Goal: Find specific page/section: Find specific page/section

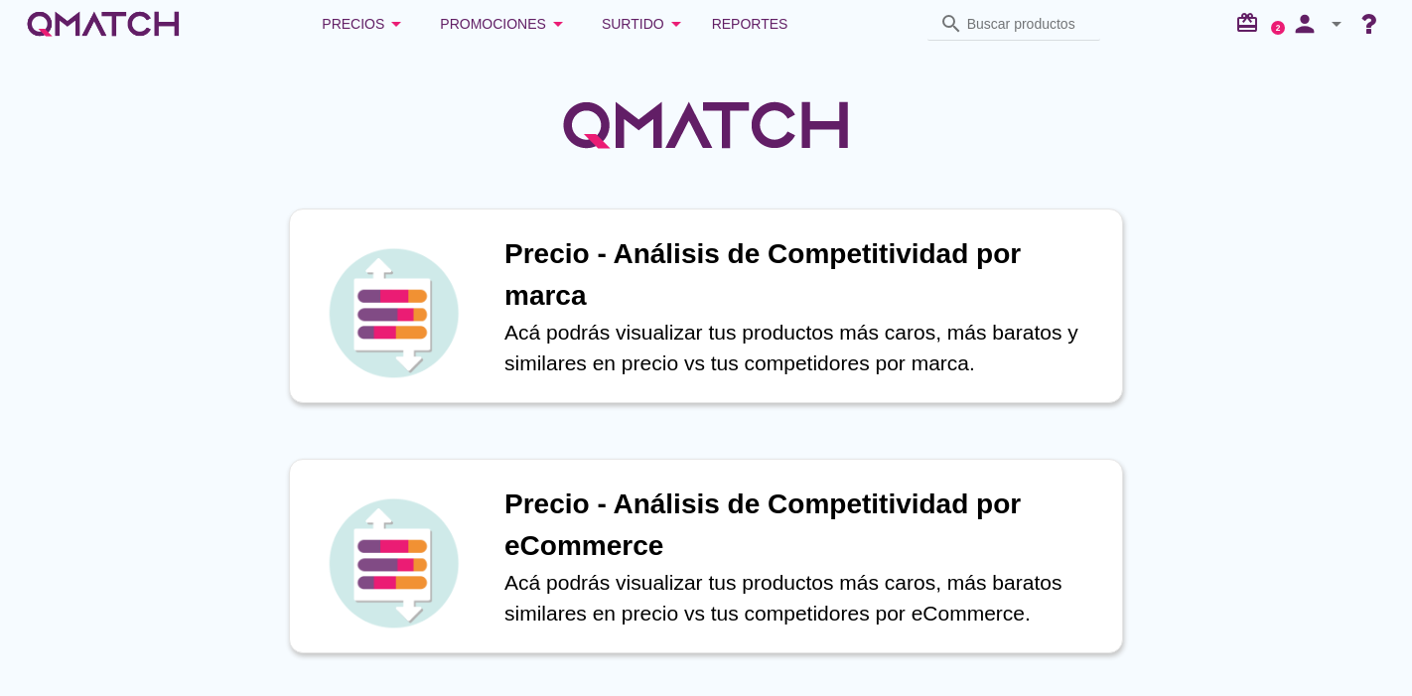
scroll to position [784, 0]
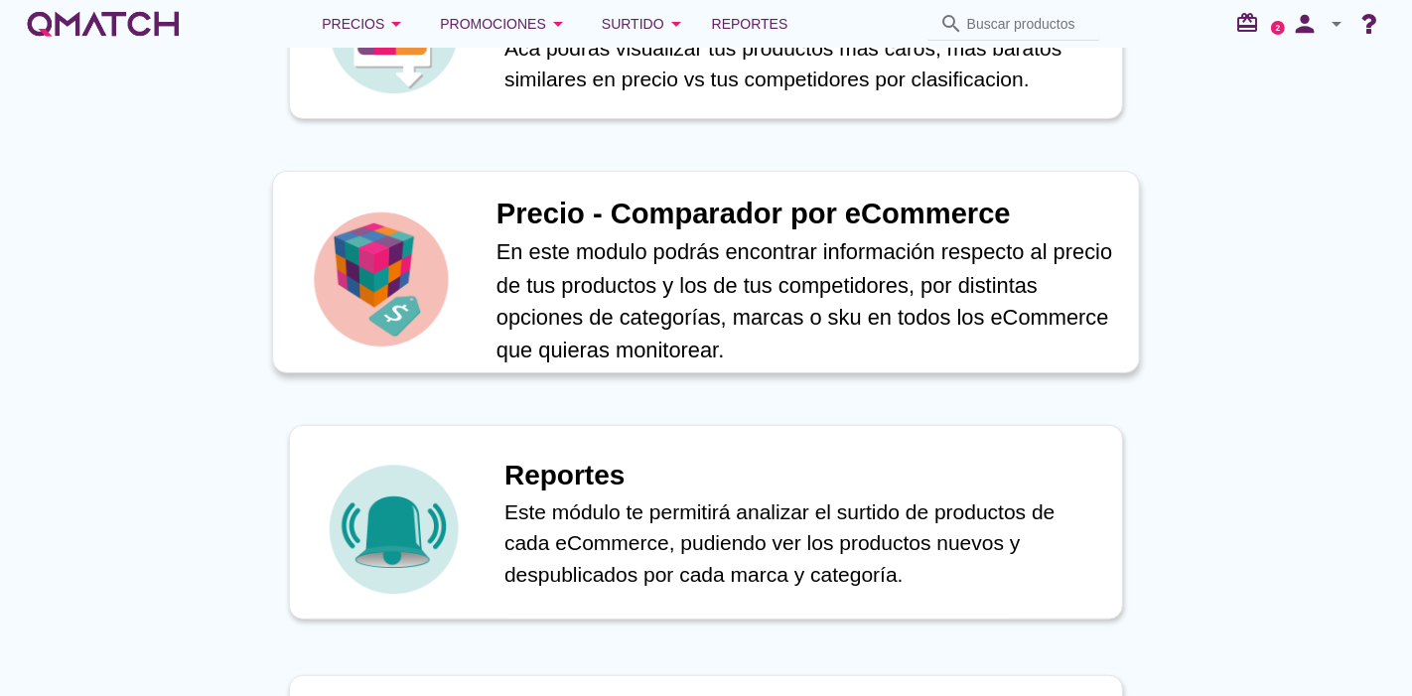
click at [457, 290] on div at bounding box center [381, 272] width 174 height 159
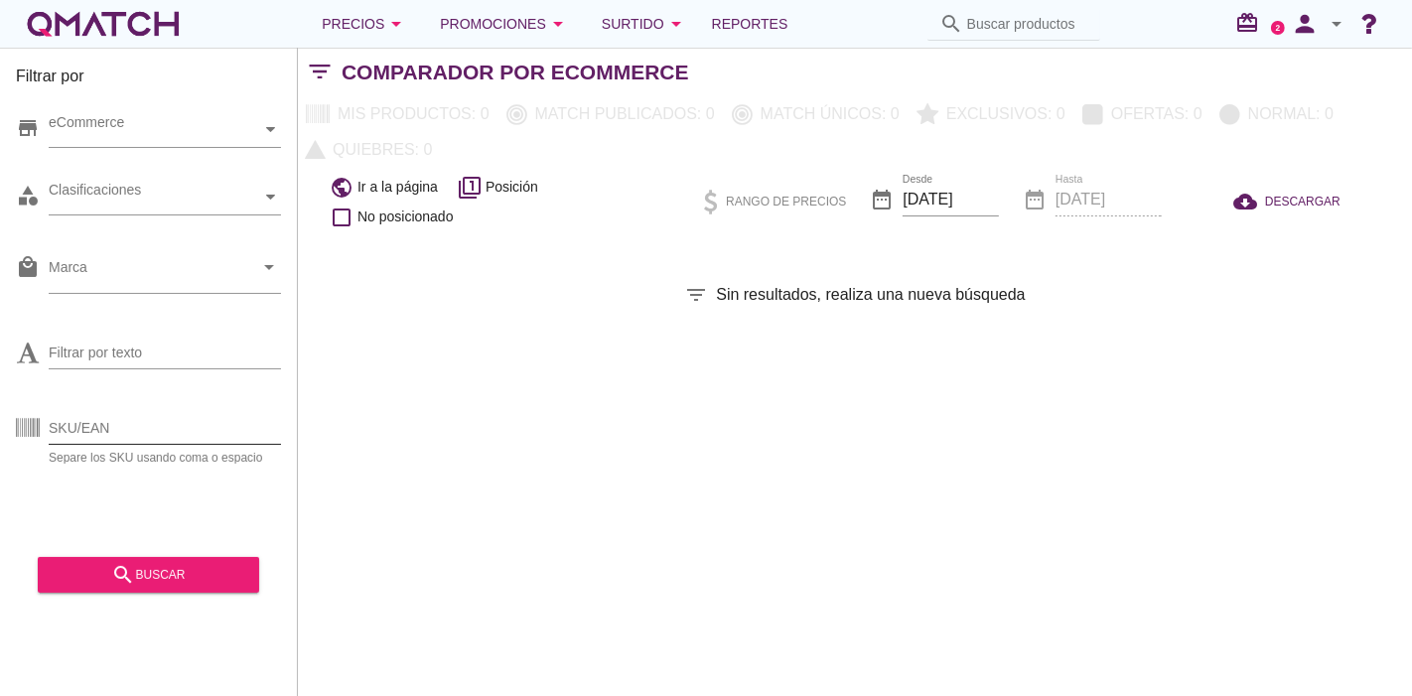
click at [118, 429] on input "SKU/EAN" at bounding box center [165, 428] width 232 height 32
type input "94735"
click at [85, 566] on div "search buscar" at bounding box center [149, 575] width 190 height 24
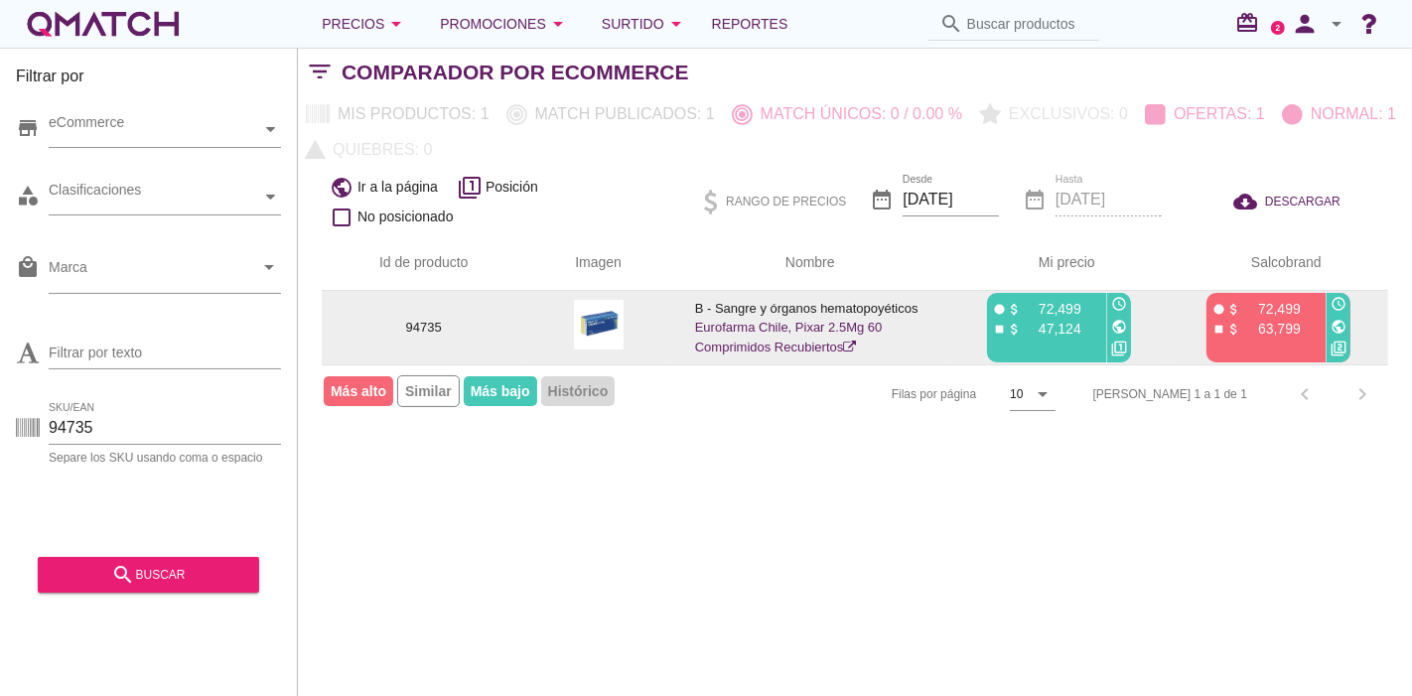
click at [738, 335] on td "B - Sangre y órganos hematopoyéticos Eurofarma Chile, Pixar 2.5Mg 60 Comprimido…" at bounding box center [810, 327] width 278 height 73
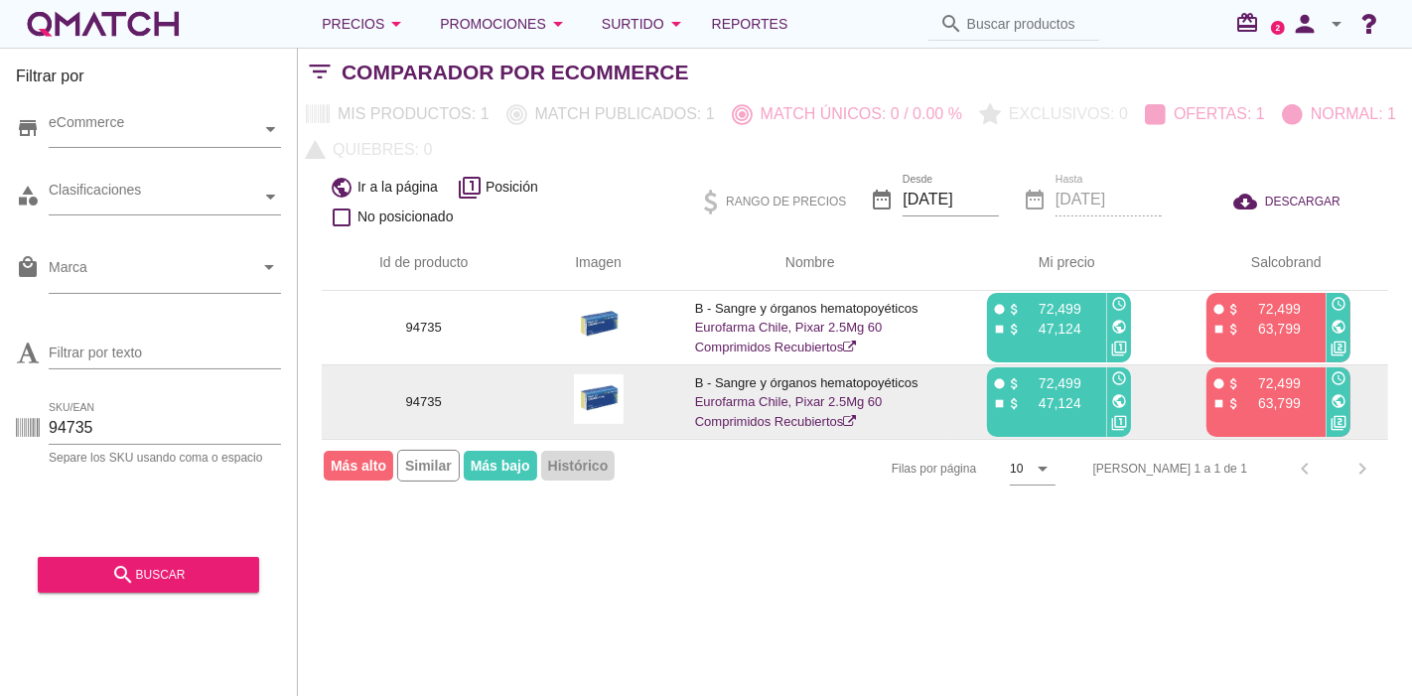
click at [769, 410] on td "B - Sangre y órganos hematopoyéticos Eurofarma Chile, Pixar 2.5Mg 60 Comprimido…" at bounding box center [810, 402] width 278 height 74
click at [769, 400] on link "Eurofarma Chile, Pixar 2.5Mg 60 Comprimidos Recubiertos" at bounding box center [789, 411] width 188 height 35
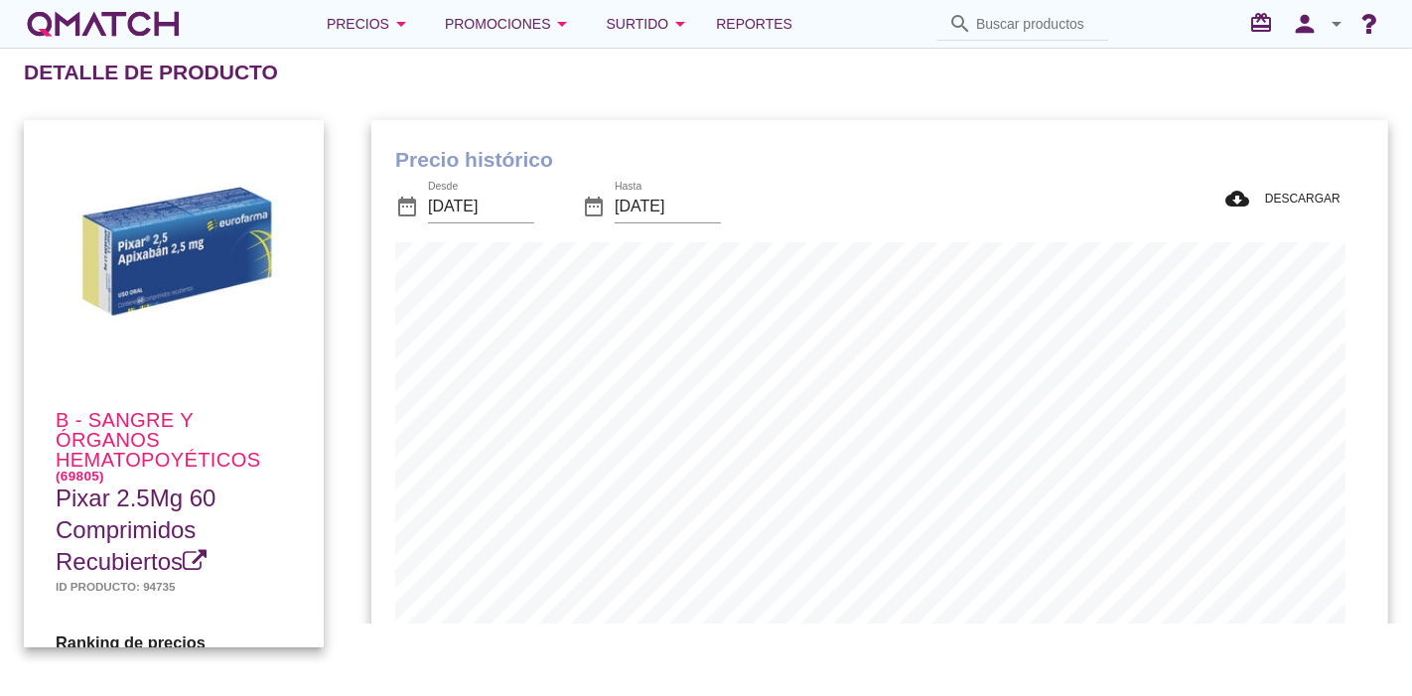
scroll to position [651, 997]
